Goal: Task Accomplishment & Management: Manage account settings

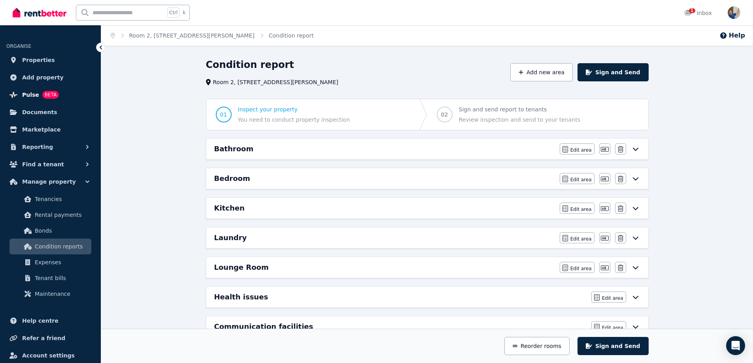
click at [30, 96] on span "Pulse" at bounding box center [30, 94] width 17 height 9
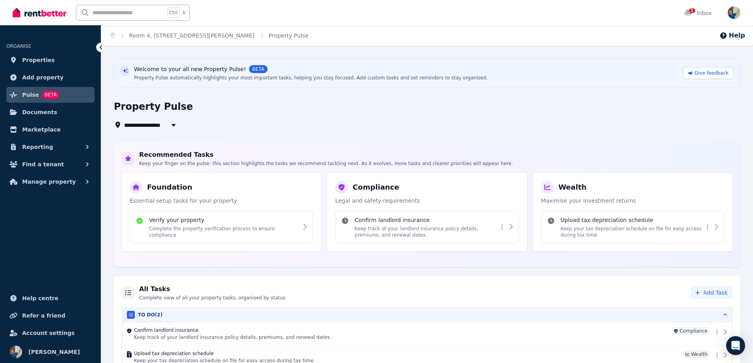
scroll to position [32, 0]
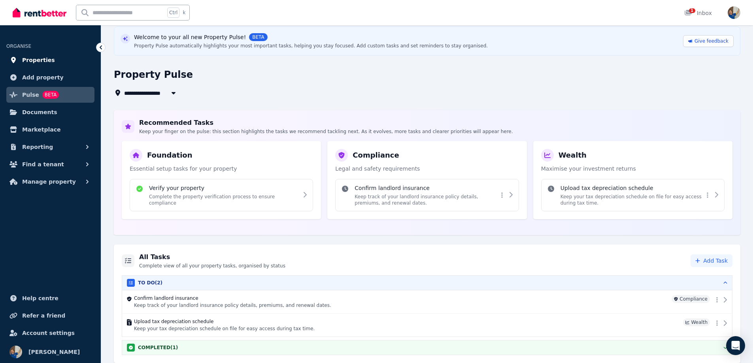
click at [34, 59] on span "Properties" at bounding box center [38, 59] width 33 height 9
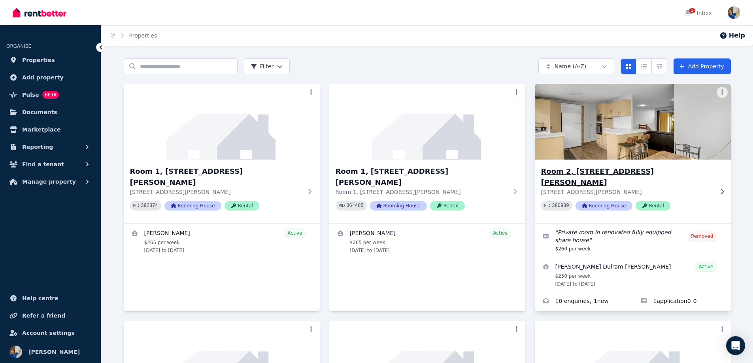
click at [638, 147] on img at bounding box center [633, 122] width 206 height 80
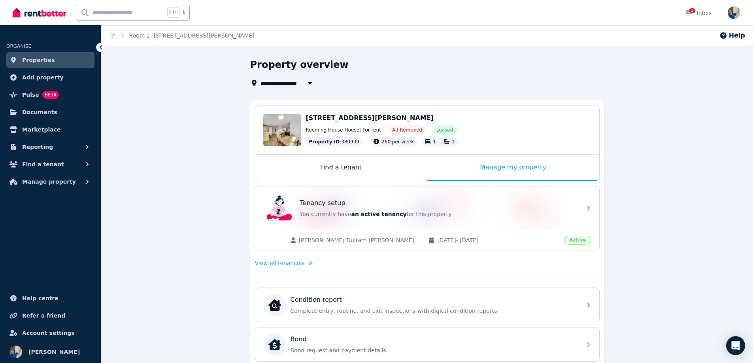
click at [512, 169] on div "Manage my property" at bounding box center [513, 168] width 172 height 26
click at [343, 170] on div "Find a tenant" at bounding box center [341, 168] width 172 height 26
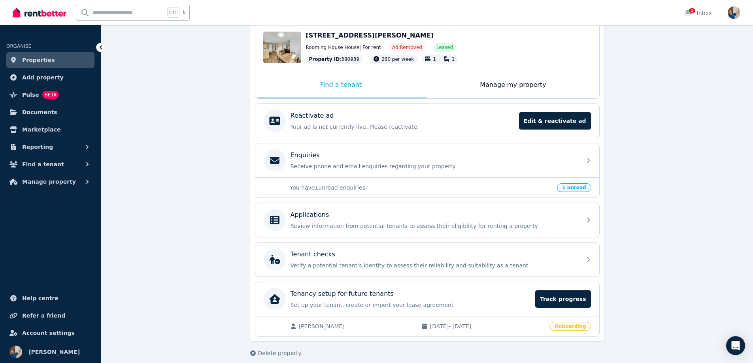
scroll to position [91, 0]
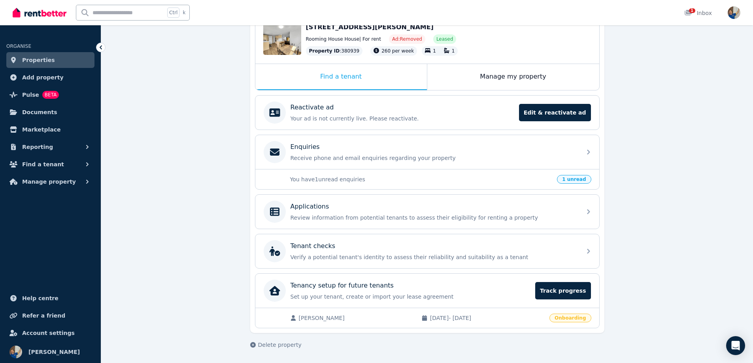
click at [345, 180] on p "You have 1 unread enquiries" at bounding box center [421, 179] width 262 height 8
click at [357, 318] on span "[PERSON_NAME]" at bounding box center [356, 318] width 115 height 8
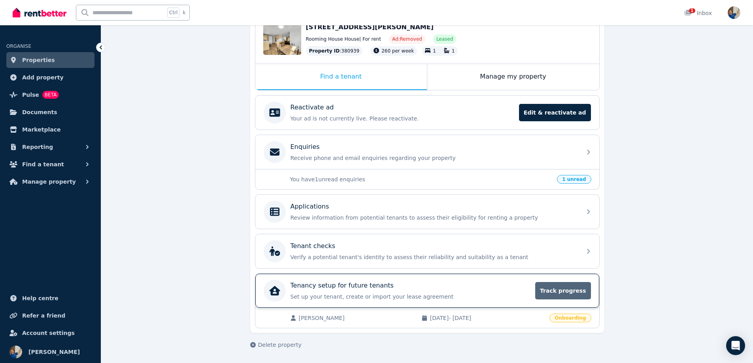
click at [560, 289] on span "Track progress" at bounding box center [562, 290] width 55 height 17
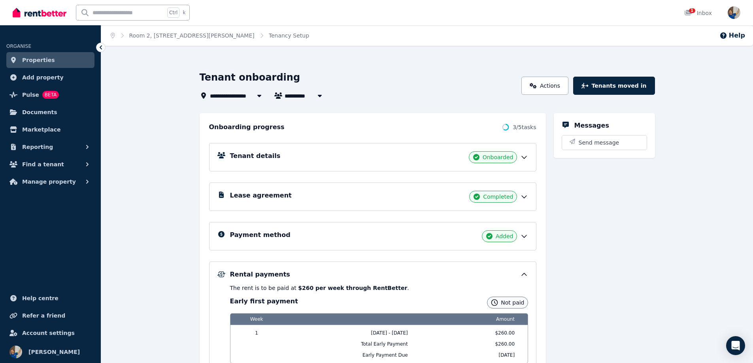
click at [366, 198] on div "Lease agreement Completed" at bounding box center [379, 197] width 298 height 12
